Goal: Information Seeking & Learning: Check status

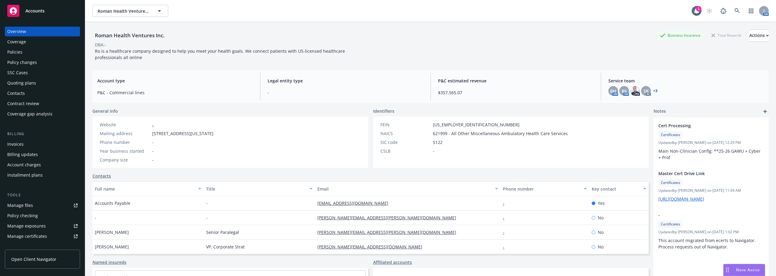
click at [39, 52] on div "Policies" at bounding box center [42, 52] width 70 height 10
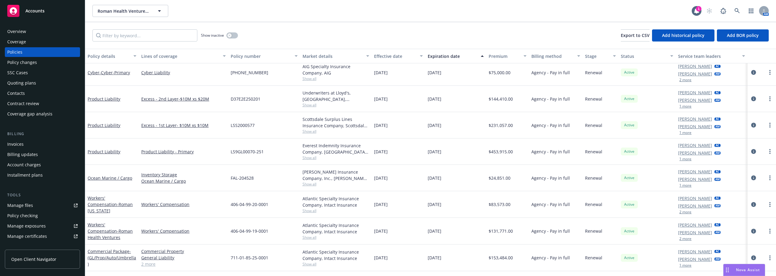
scroll to position [292, 0]
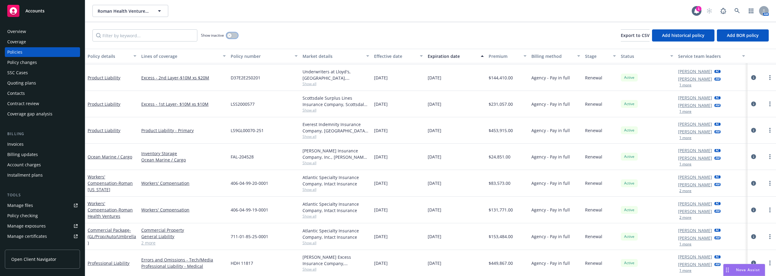
click at [230, 37] on div "button" at bounding box center [229, 35] width 4 height 4
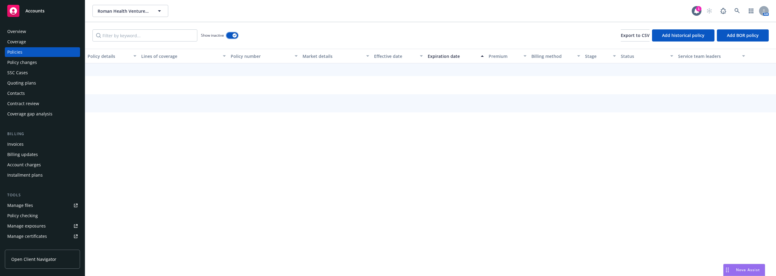
scroll to position [272, 0]
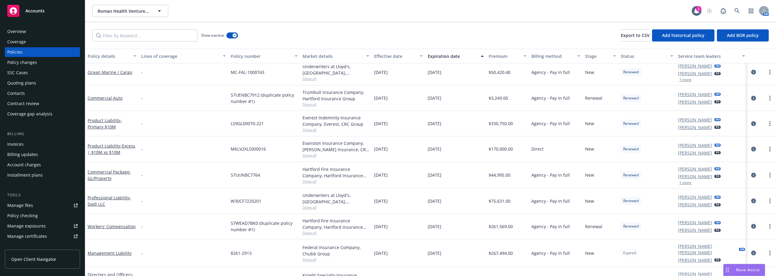
click at [178, 180] on div "-" at bounding box center [183, 175] width 89 height 26
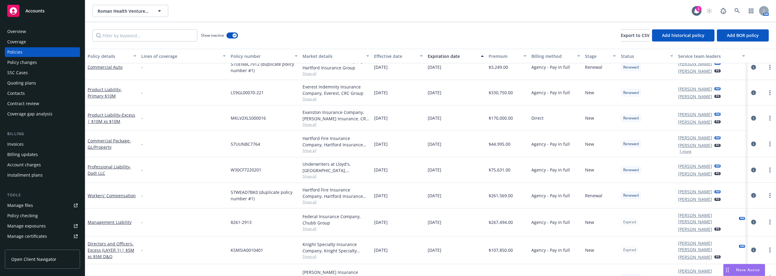
scroll to position [302, 0]
click at [100, 192] on link "Workers' Compensation" at bounding box center [112, 195] width 48 height 6
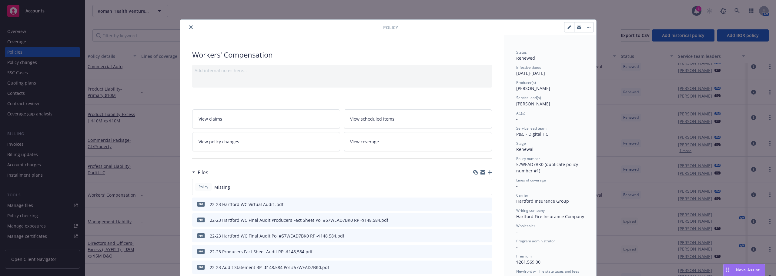
click at [189, 27] on icon "close" at bounding box center [191, 27] width 4 height 4
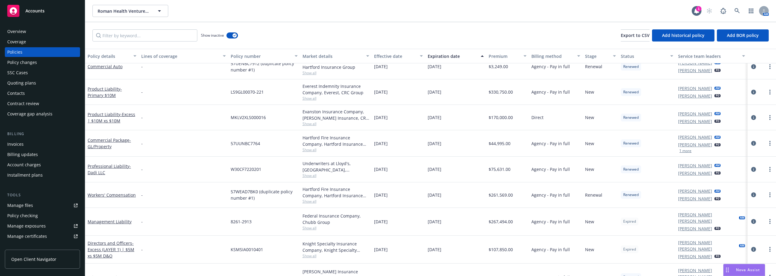
click at [191, 26] on div "Show inactive Export to CSV Add historical policy Add BOR policy" at bounding box center [430, 35] width 691 height 27
click at [371, 32] on div "Show inactive Export to CSV Add historical policy Add BOR policy" at bounding box center [430, 35] width 691 height 27
